Goal: Information Seeking & Learning: Find specific page/section

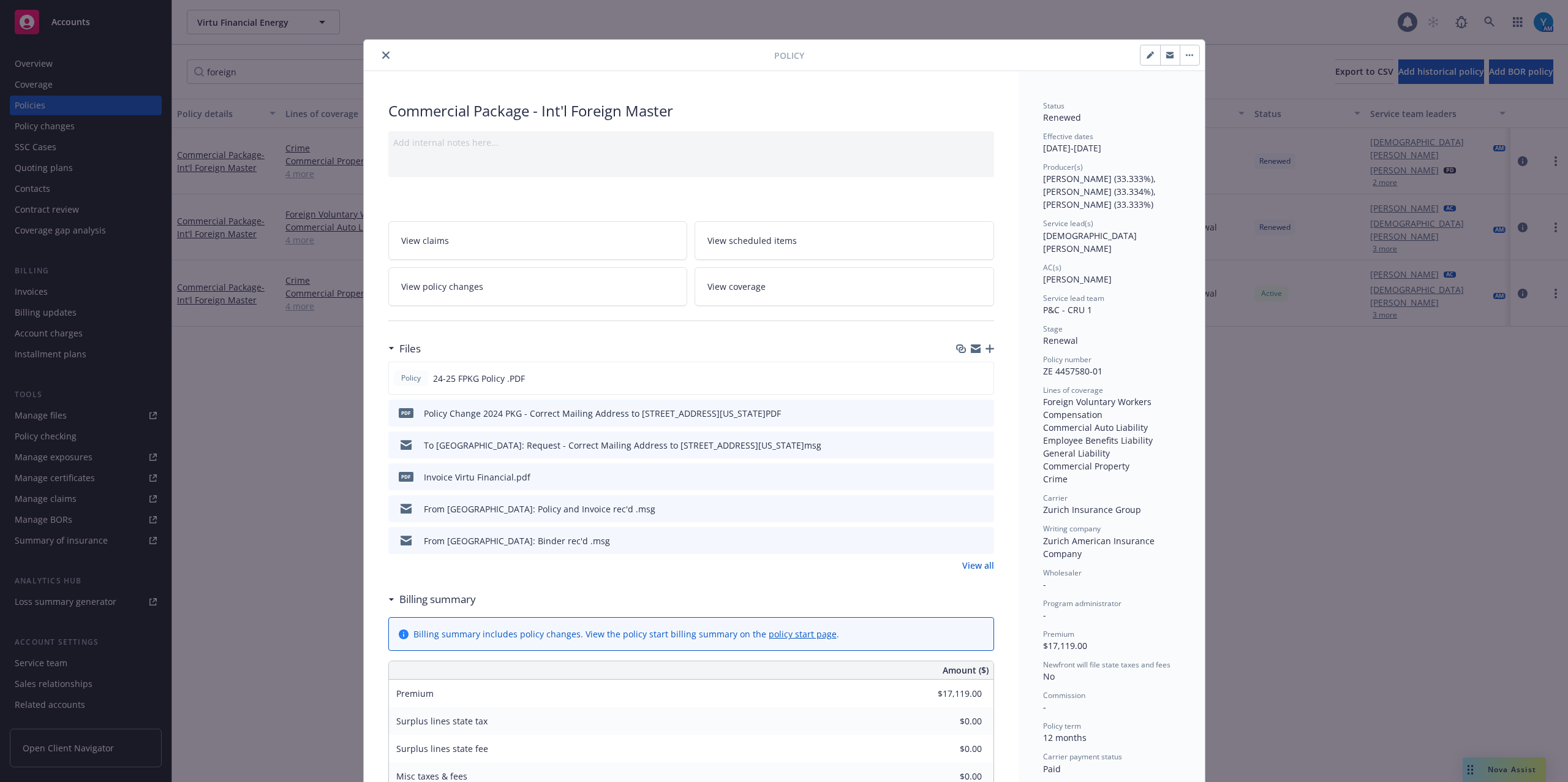
click at [382, 54] on icon "close" at bounding box center [385, 55] width 7 height 7
click at [52, 420] on div "Policy Commercial Package - Int'l Foreign Master Add internal notes here... Vie…" at bounding box center [784, 391] width 1568 height 782
click at [57, 413] on div "Policy Commercial Package - Int'l Foreign Master Add internal notes here... Vie…" at bounding box center [784, 391] width 1568 height 782
click at [382, 56] on icon "close" at bounding box center [385, 55] width 7 height 7
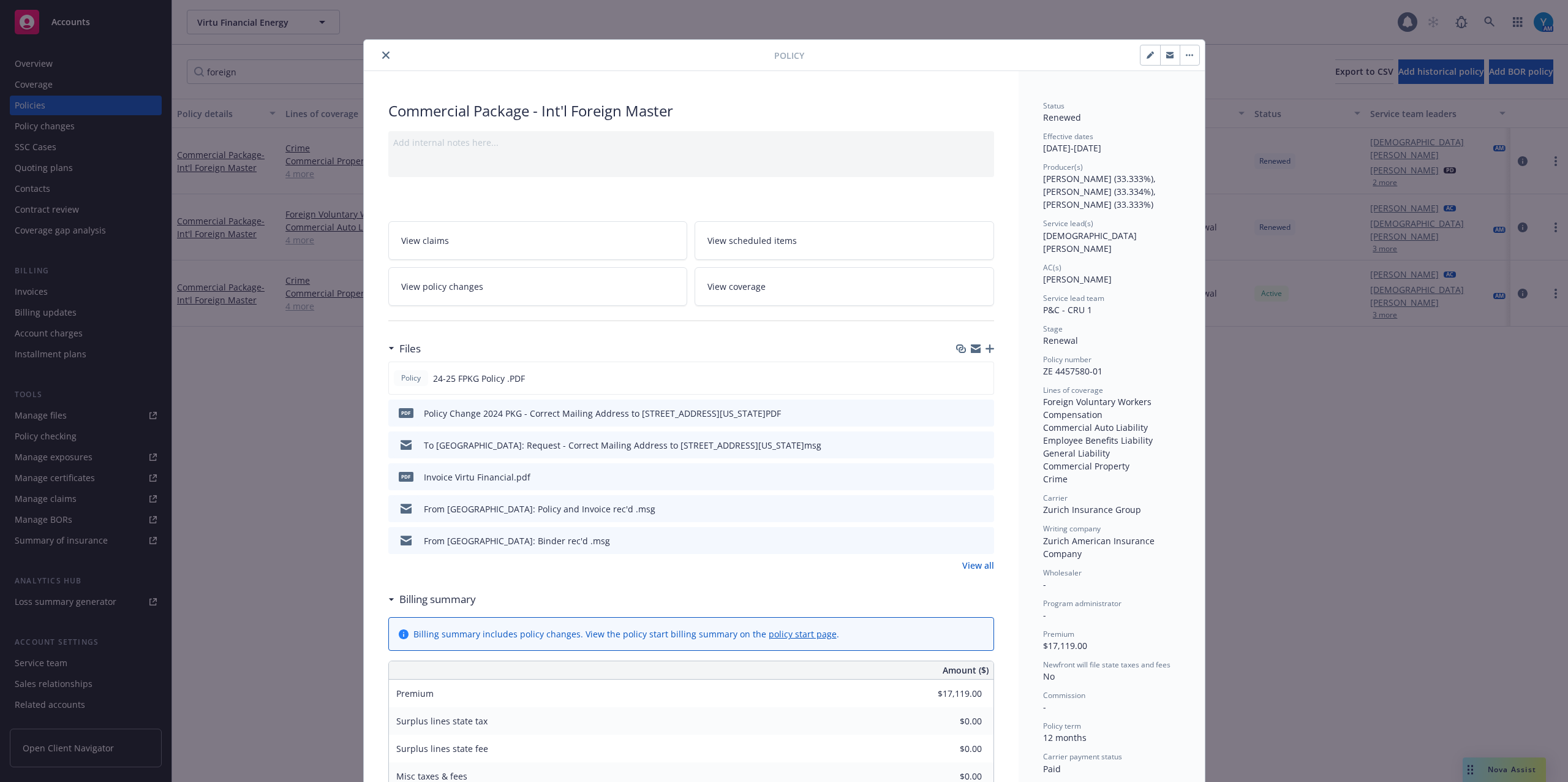
click at [382, 56] on icon "close" at bounding box center [385, 55] width 7 height 7
click at [382, 55] on icon "close" at bounding box center [385, 55] width 7 height 7
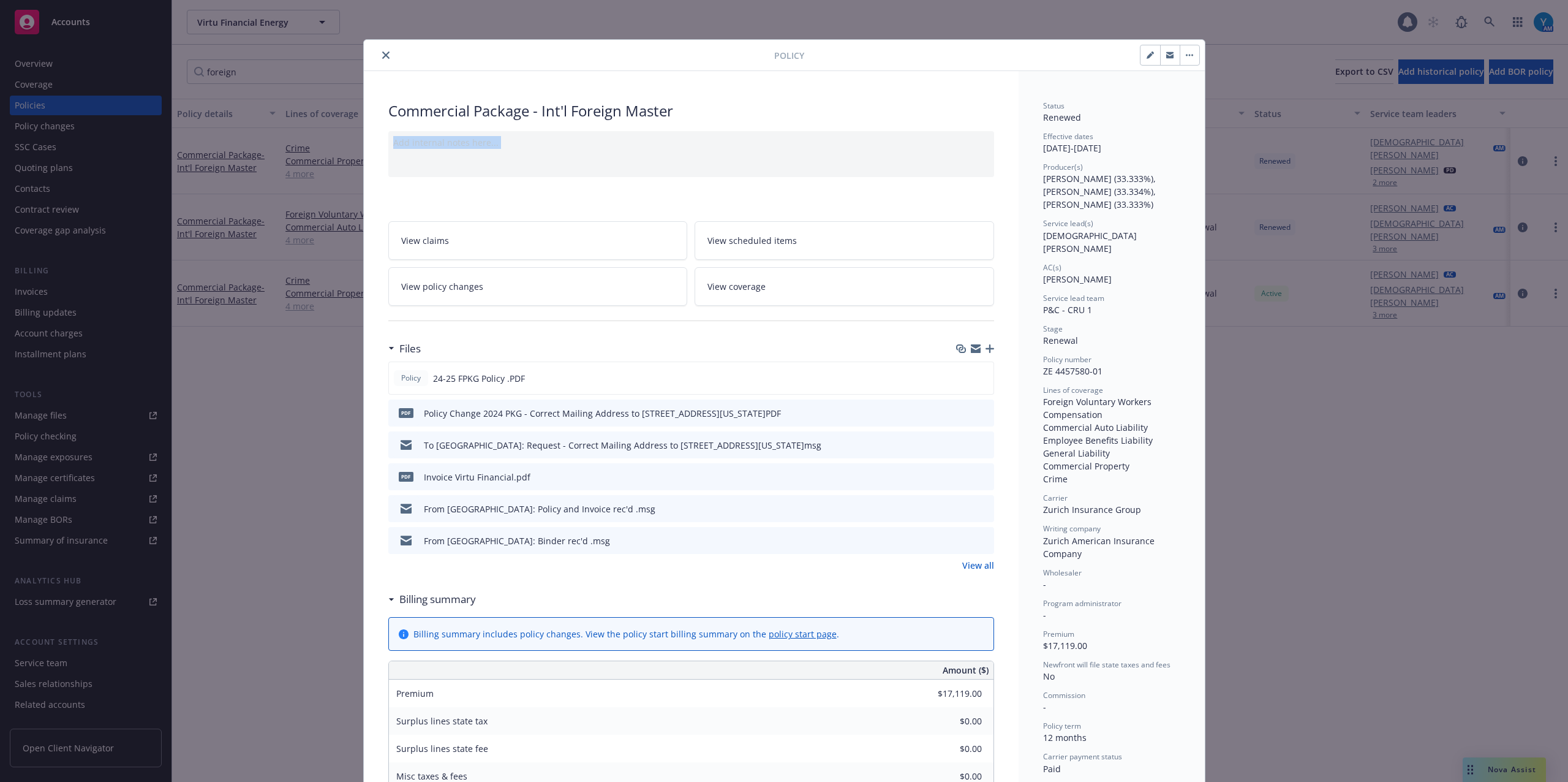
scroll to position [81, 0]
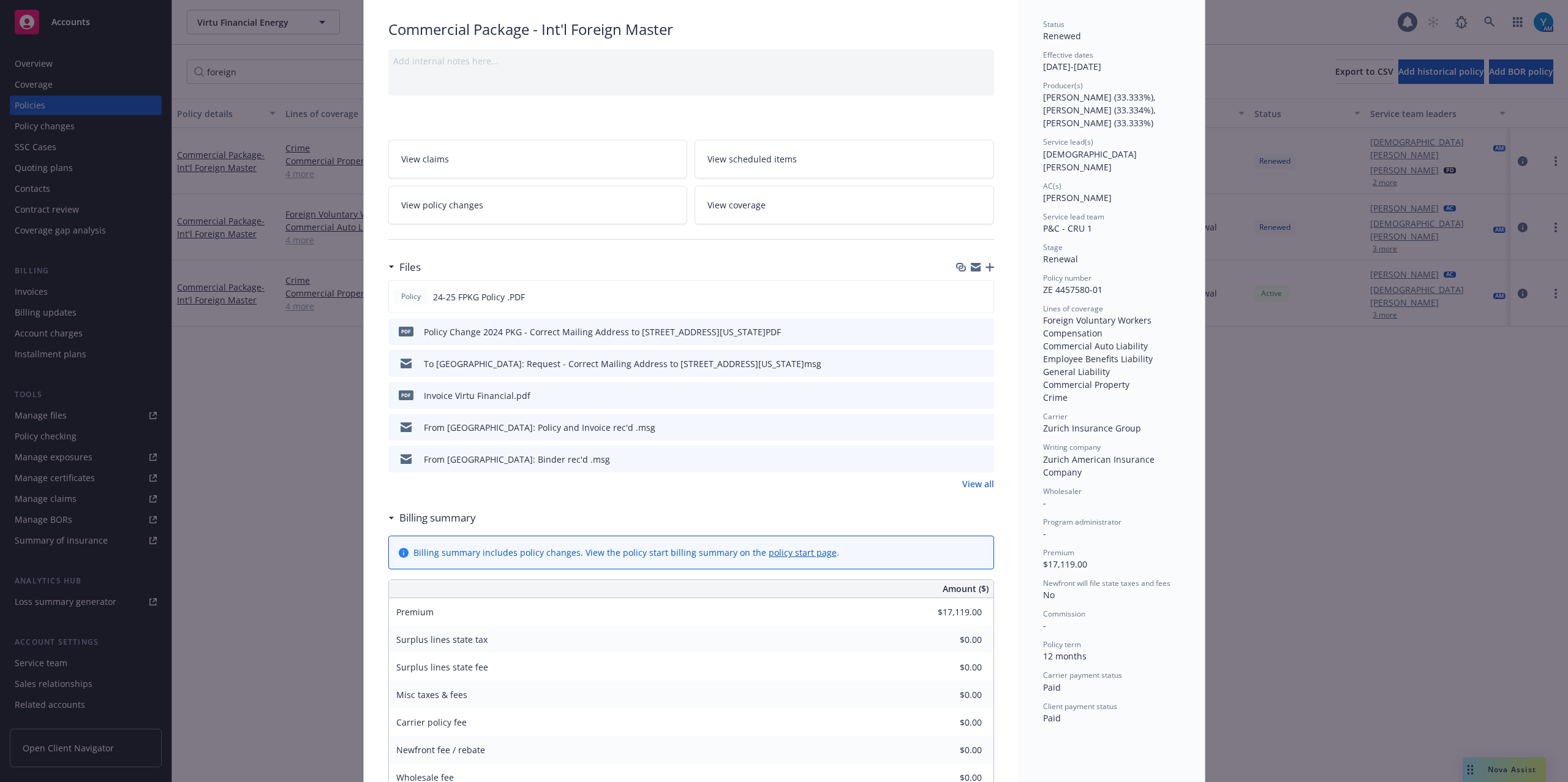
click at [385, 55] on div "foreign Show inactive Export to CSV Add historical policy Add BOR policy" at bounding box center [870, 72] width 1396 height 54
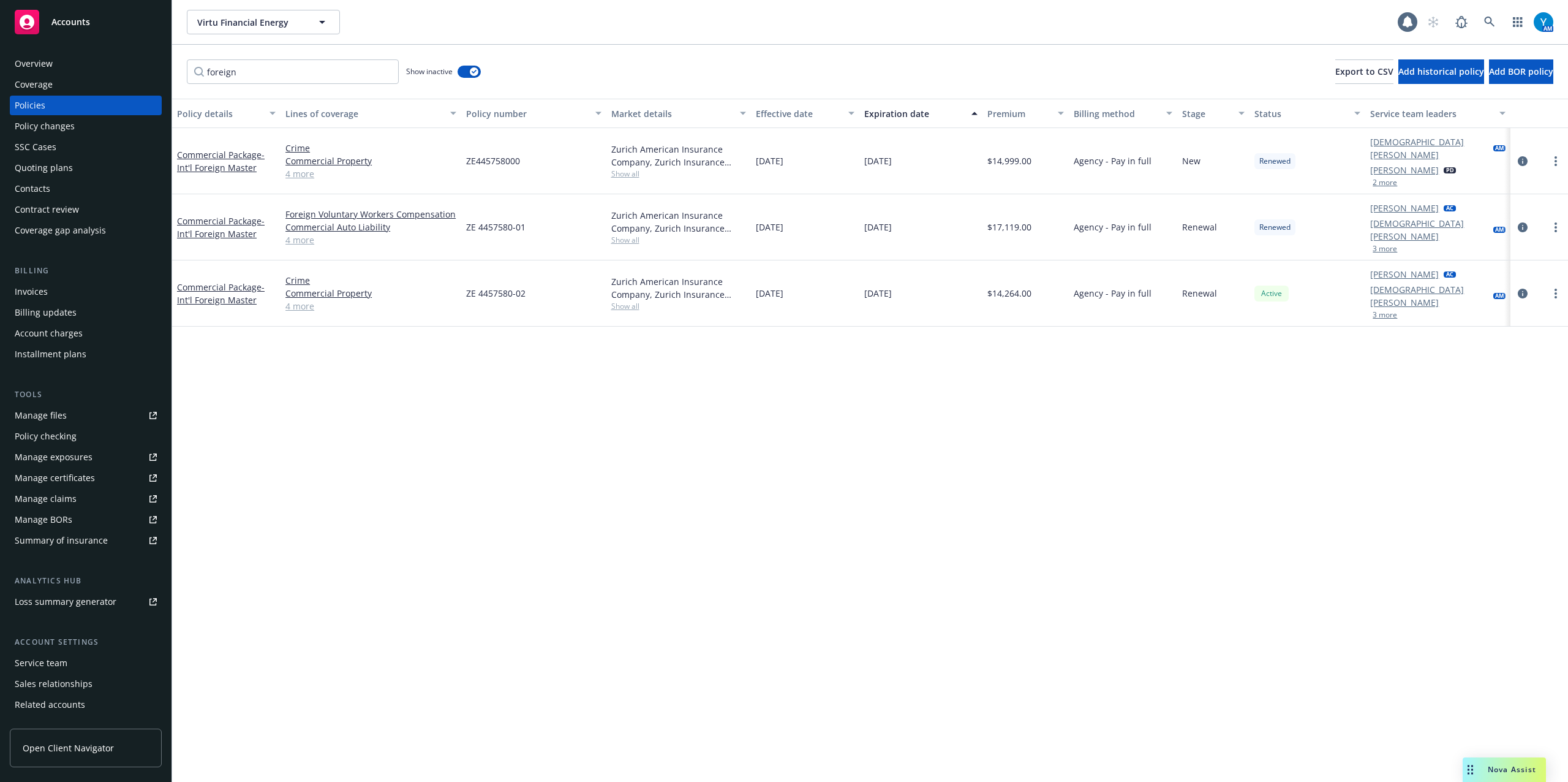
click at [52, 416] on div "Manage files" at bounding box center [40, 416] width 52 height 20
click at [40, 66] on div "Overview" at bounding box center [33, 64] width 38 height 20
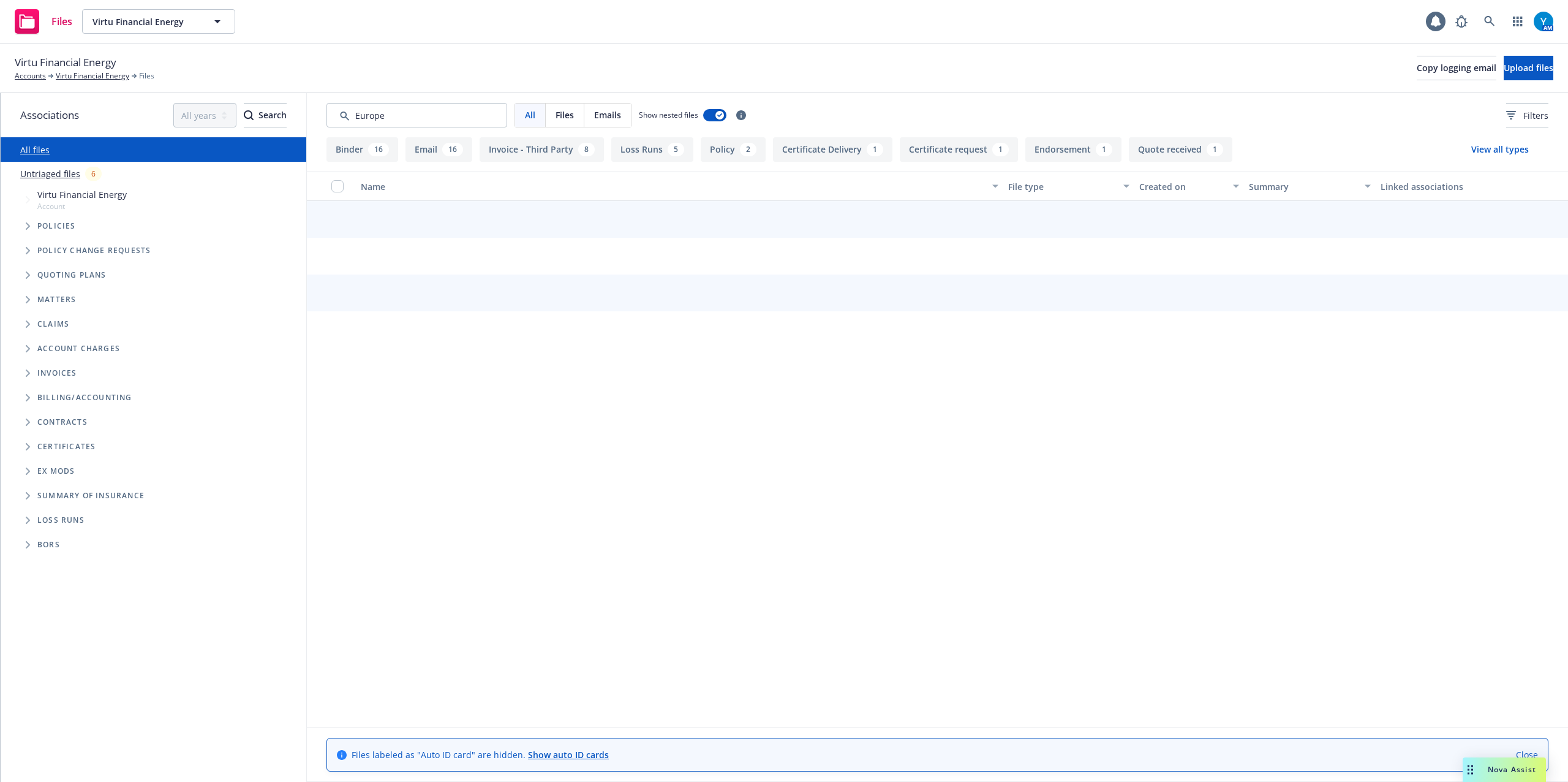
type input "Europe"
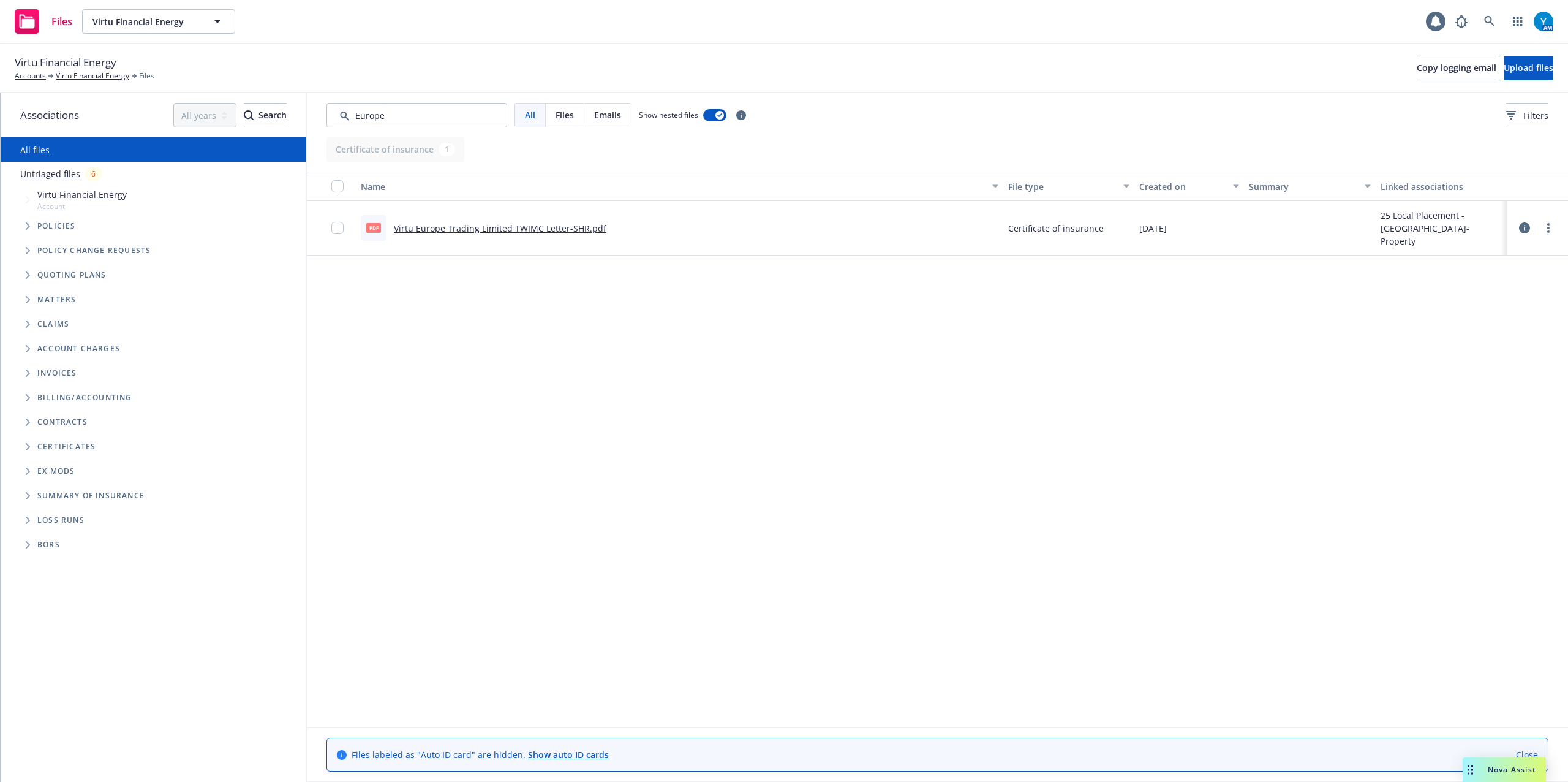
click at [532, 227] on link "Virtu Europe Trading Limited TWIMC Letter-SHR.pdf" at bounding box center [500, 229] width 213 height 12
click at [96, 75] on link "Virtu Financial Energy" at bounding box center [92, 76] width 73 height 11
